Goal: Transaction & Acquisition: Download file/media

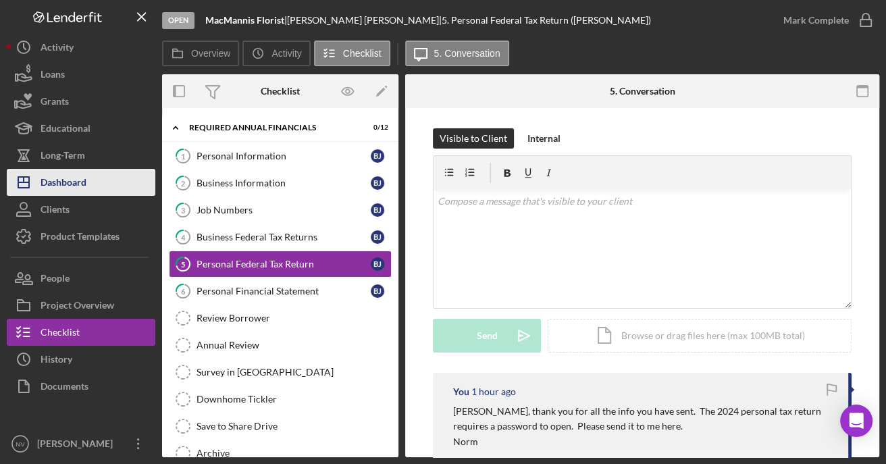
click at [78, 173] on div "Dashboard" at bounding box center [63, 184] width 46 height 30
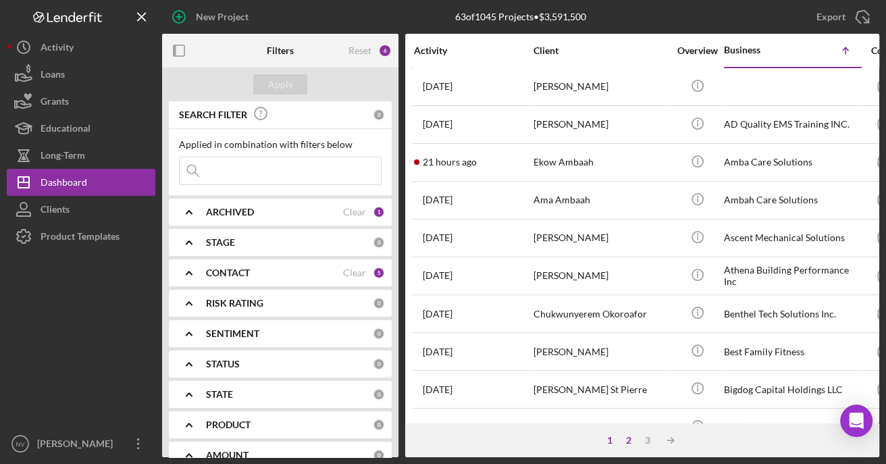
click at [629, 443] on div "2" at bounding box center [628, 440] width 19 height 11
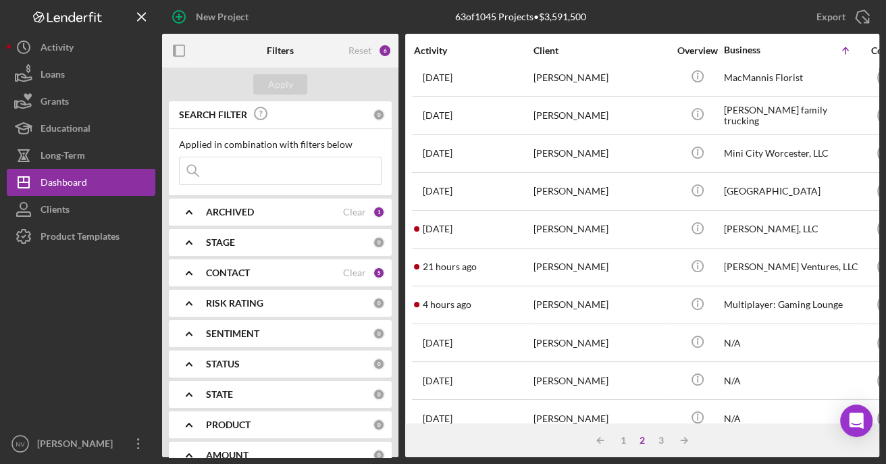
scroll to position [337, 0]
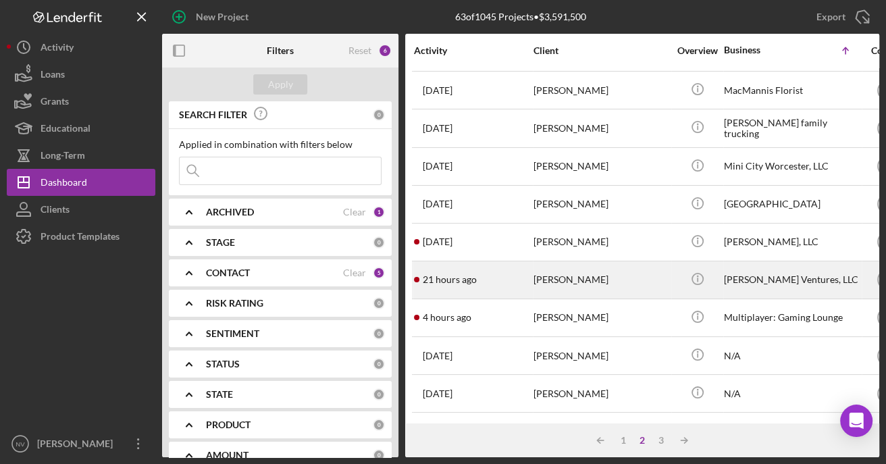
click at [746, 273] on div "[PERSON_NAME] Ventures, LLC" at bounding box center [791, 280] width 135 height 36
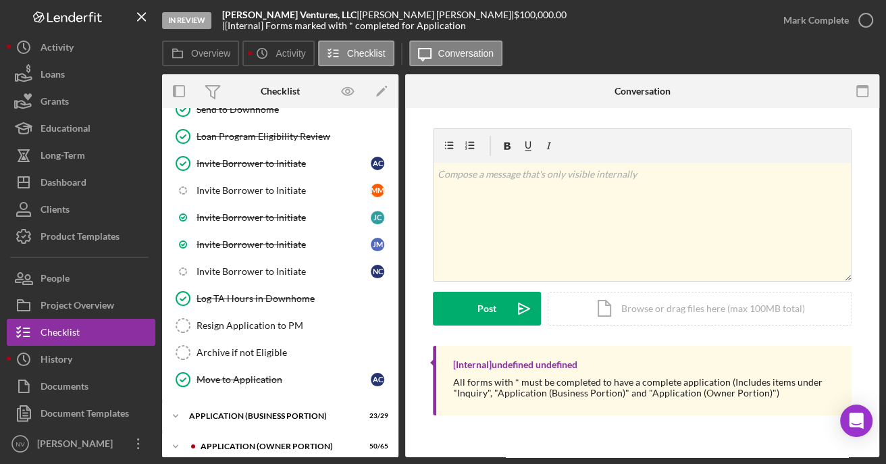
scroll to position [520, 0]
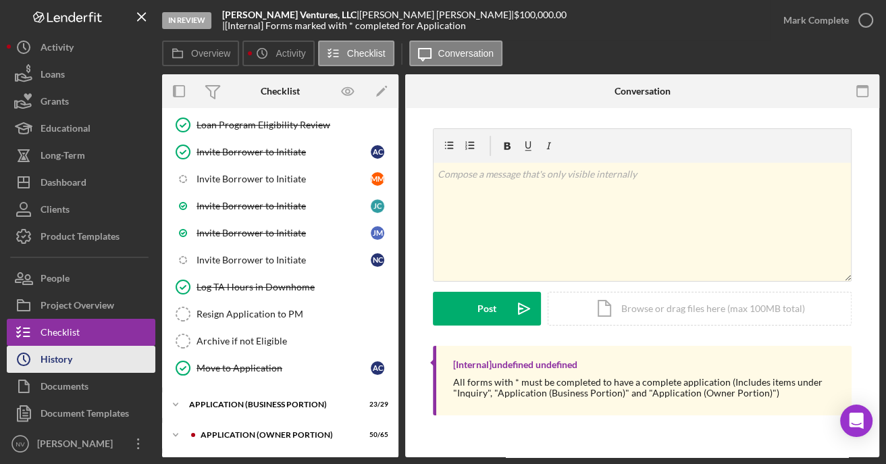
click at [57, 360] on div "History" at bounding box center [56, 361] width 32 height 30
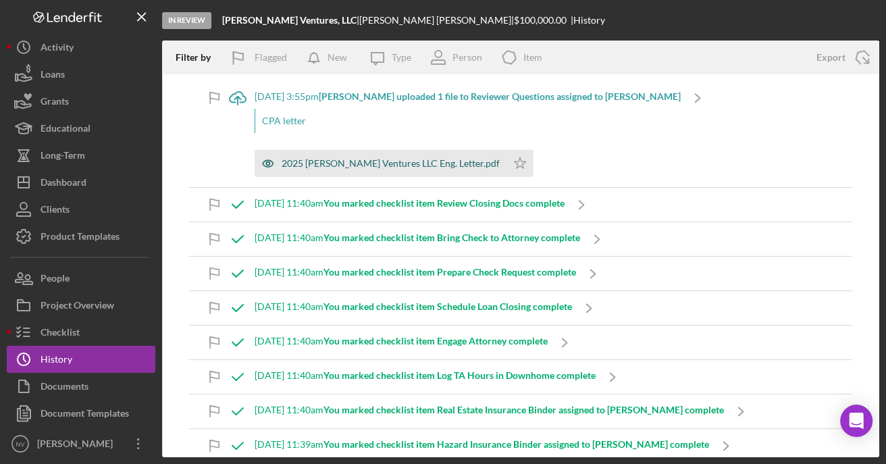
click at [350, 165] on div "2025 [PERSON_NAME] Ventures LLC Eng. Letter.pdf" at bounding box center [390, 163] width 218 height 11
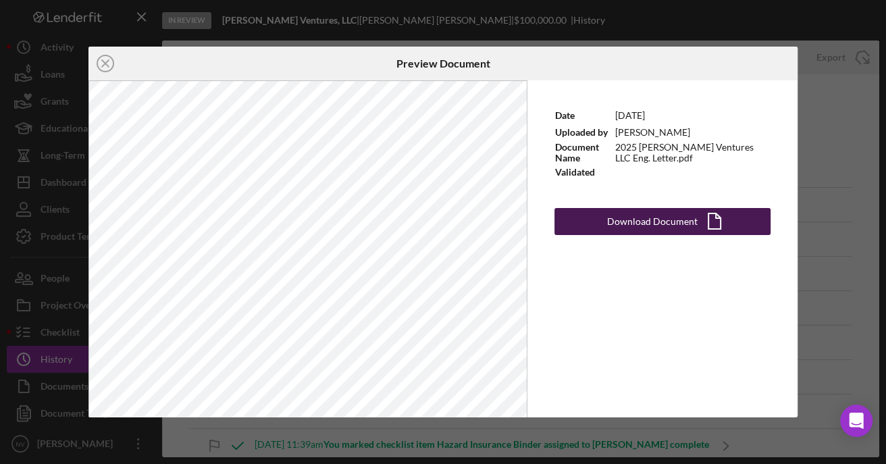
click at [651, 216] on div "Download Document" at bounding box center [652, 221] width 90 height 27
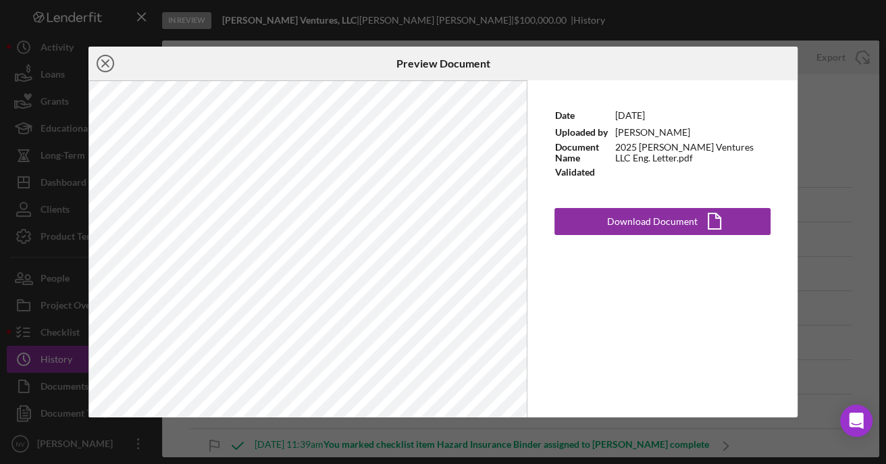
click at [101, 61] on icon "Icon/Close" at bounding box center [105, 64] width 34 height 34
